Goal: Task Accomplishment & Management: Use online tool/utility

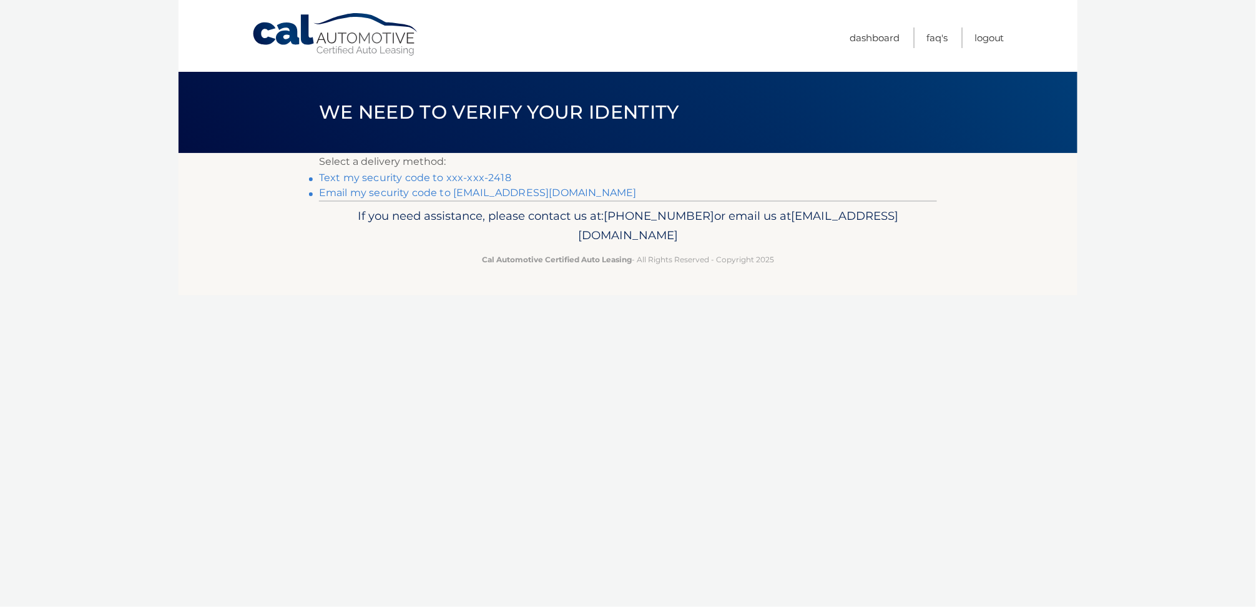
click at [400, 177] on link "Text my security code to xxx-xxx-2418" at bounding box center [415, 178] width 192 height 12
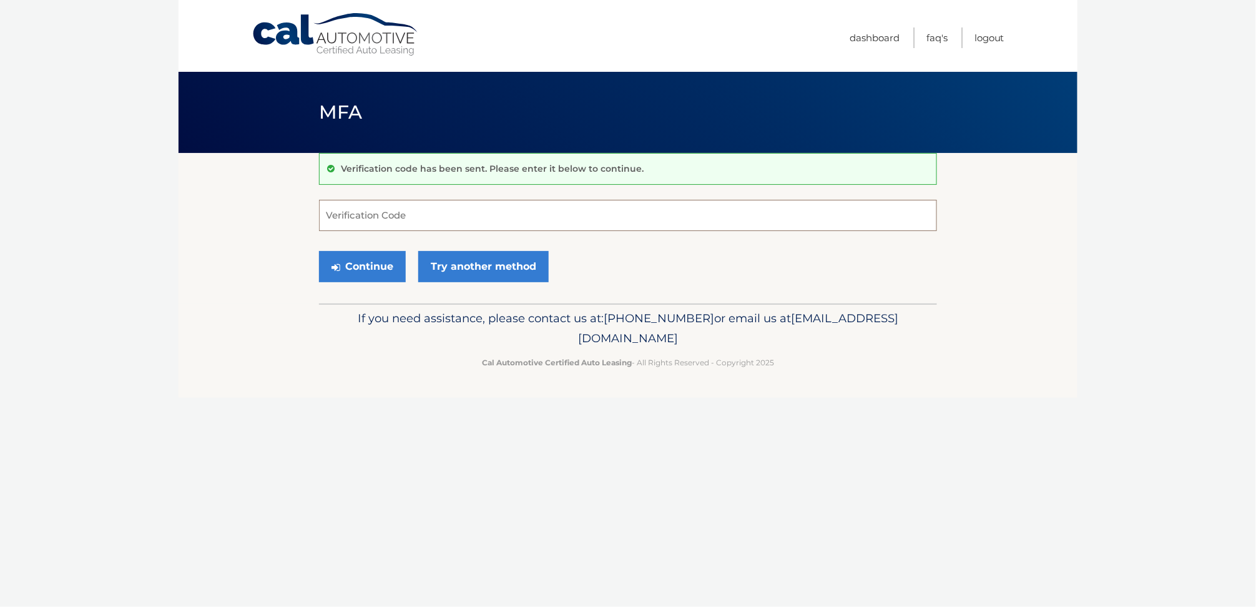
click at [383, 214] on input "Verification Code" at bounding box center [628, 215] width 618 height 31
type input "276249"
click at [360, 275] on button "Continue" at bounding box center [362, 266] width 87 height 31
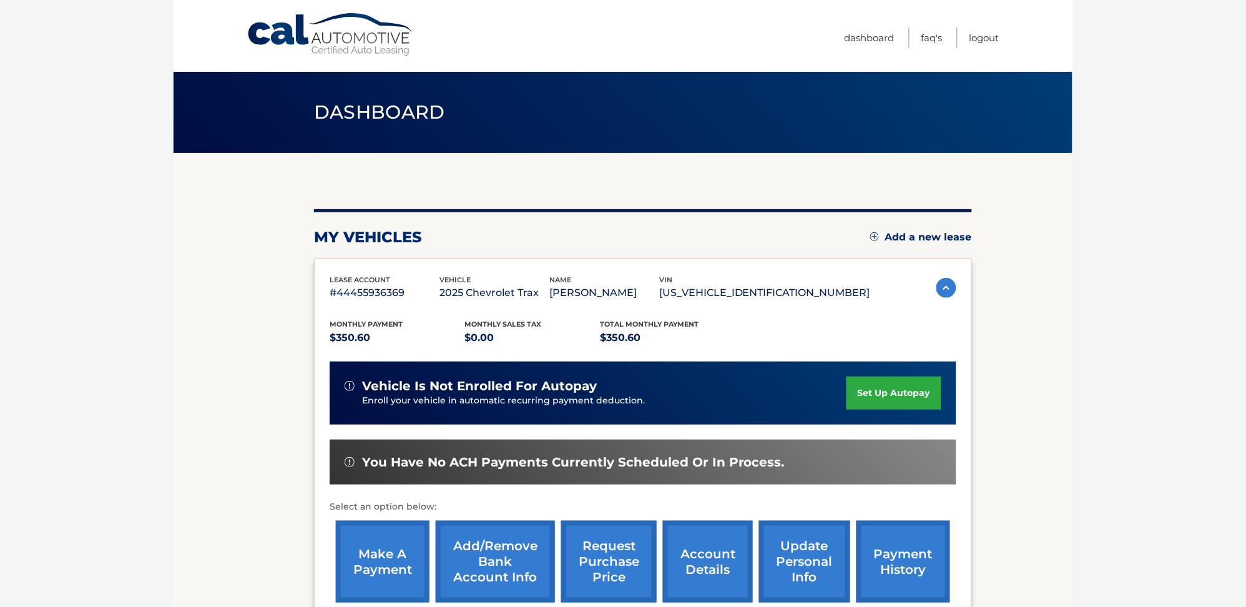
scroll to position [147, 0]
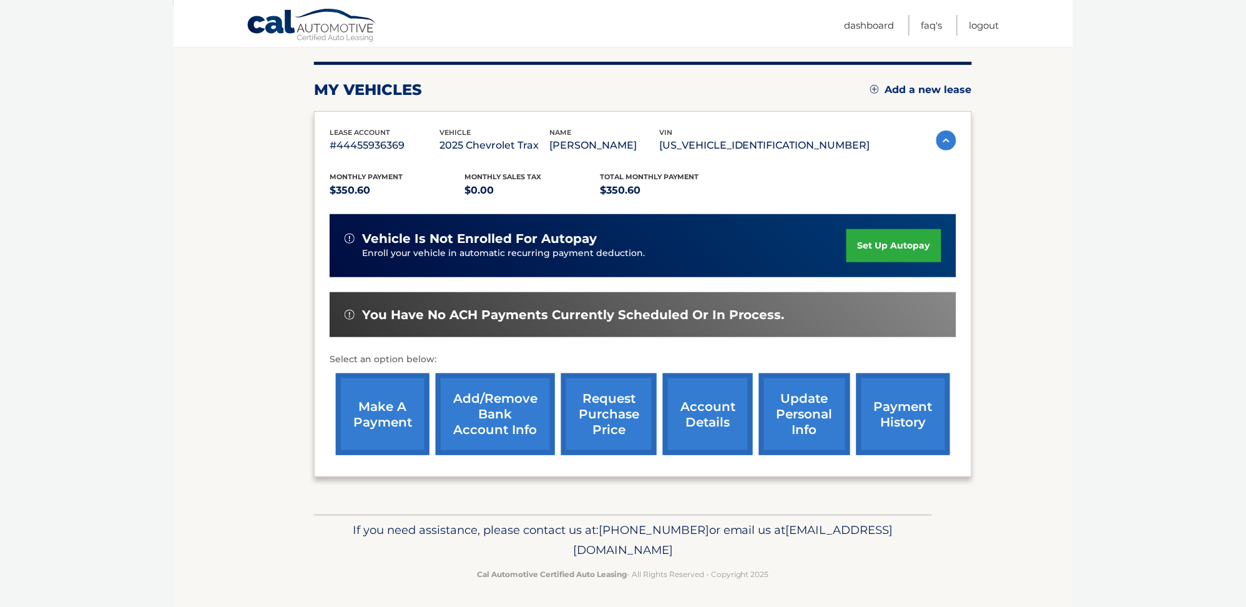
click at [396, 415] on link "make a payment" at bounding box center [383, 414] width 94 height 82
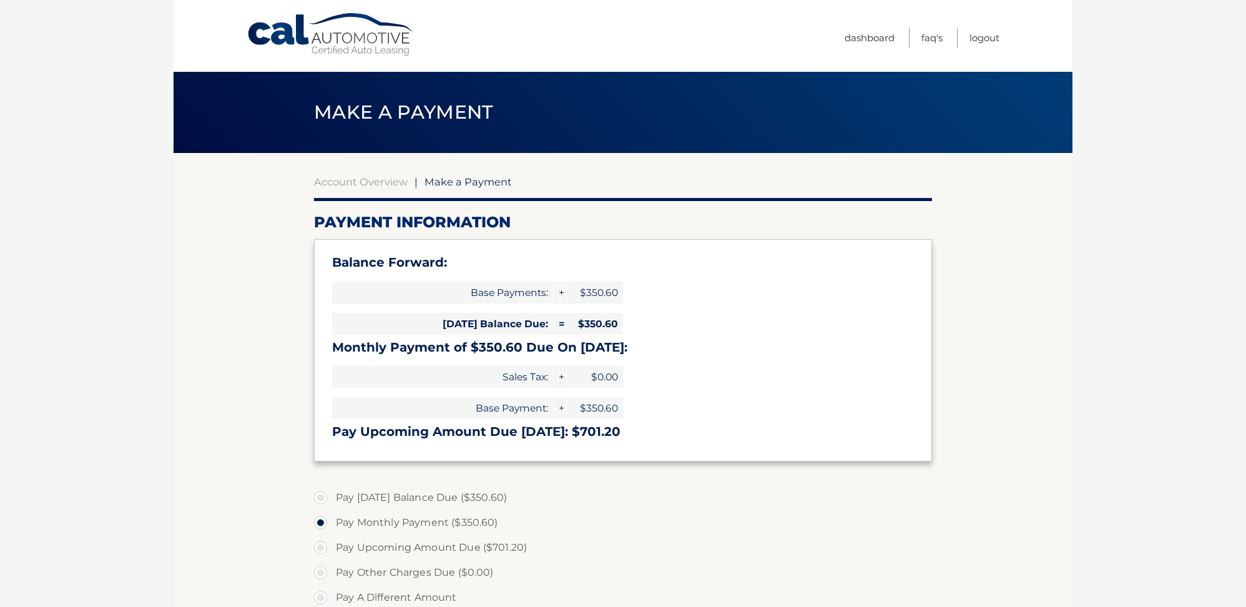
select select "MDA2MmZiNjYtYjJhZS00ZWY5LWFmODktYjc5YTNiMjIyNDVj"
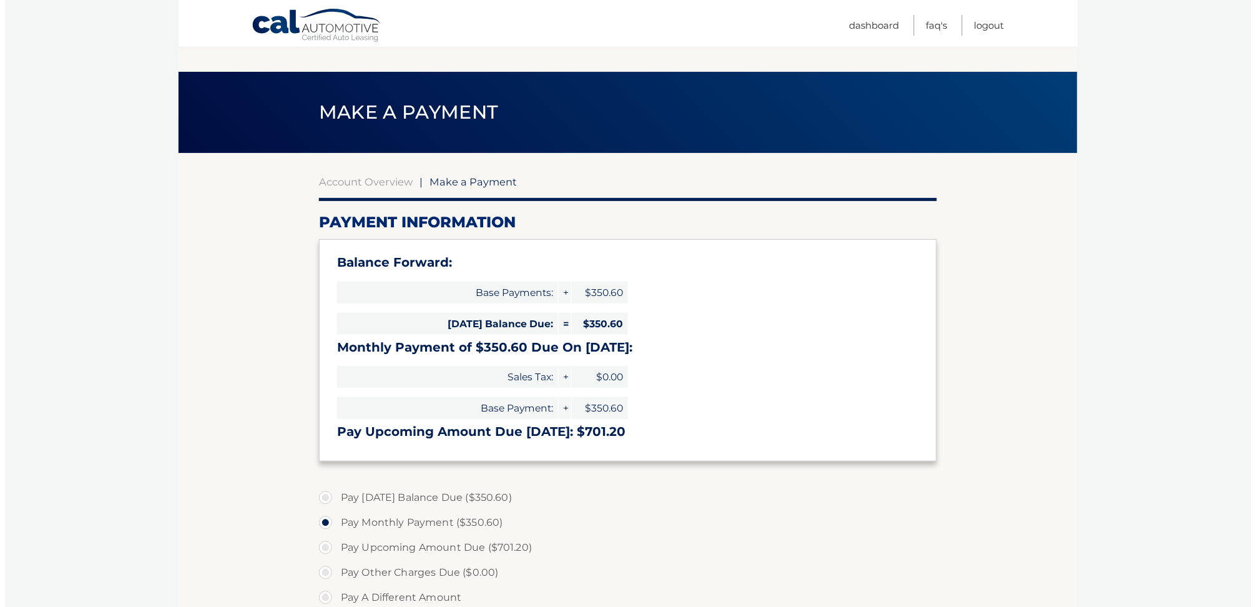
scroll to position [263, 0]
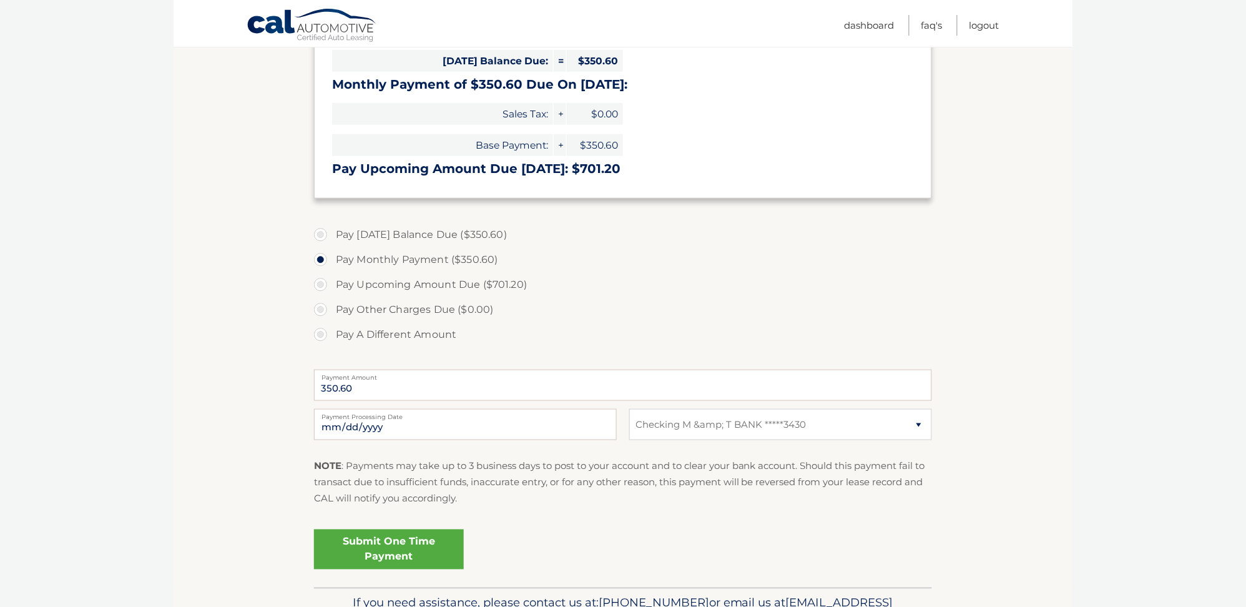
click at [388, 547] on link "Submit One Time Payment" at bounding box center [389, 549] width 150 height 40
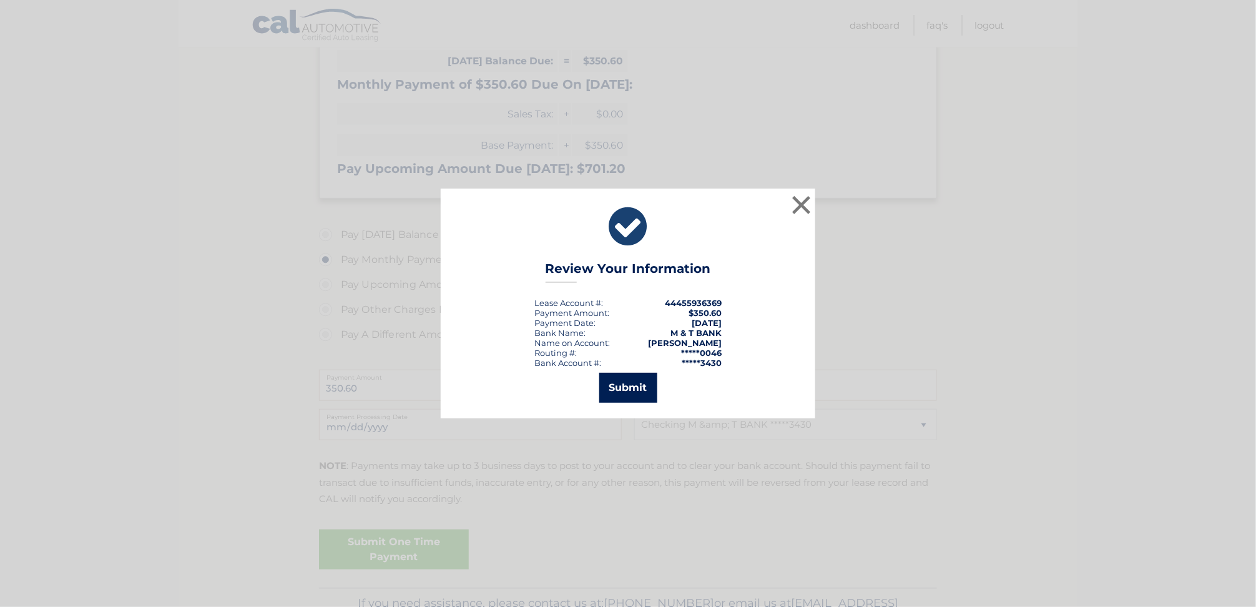
click at [630, 391] on button "Submit" at bounding box center [628, 388] width 58 height 30
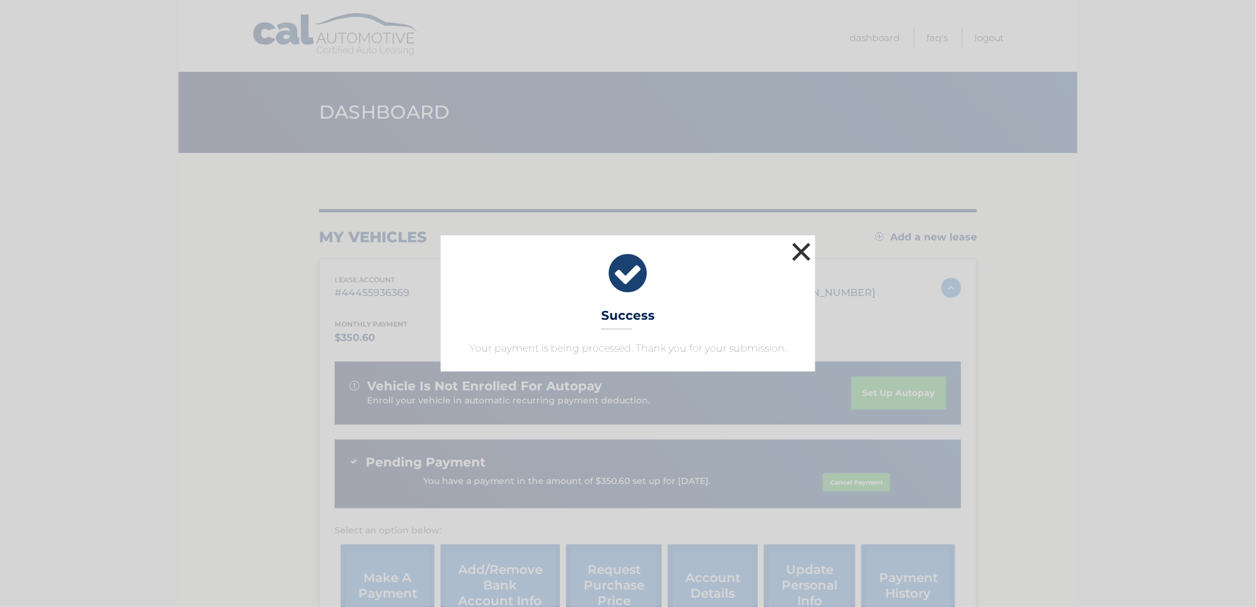
click at [797, 245] on button "×" at bounding box center [801, 251] width 25 height 25
